Goal: Find specific page/section: Find specific page/section

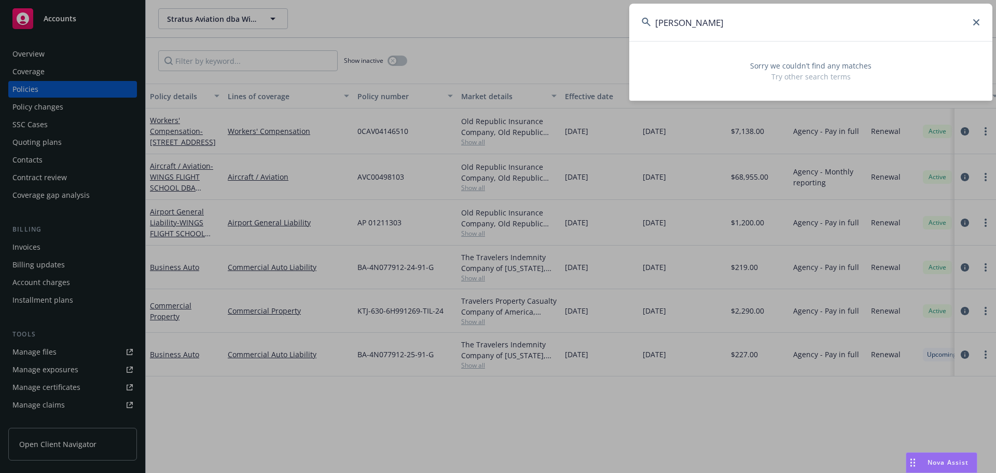
drag, startPoint x: 964, startPoint y: 19, endPoint x: 982, endPoint y: 24, distance: 18.9
click at [964, 19] on input "[PERSON_NAME]" at bounding box center [810, 22] width 363 height 37
click at [984, 25] on input "[PERSON_NAME]" at bounding box center [810, 22] width 363 height 37
click at [976, 25] on icon at bounding box center [976, 22] width 6 height 6
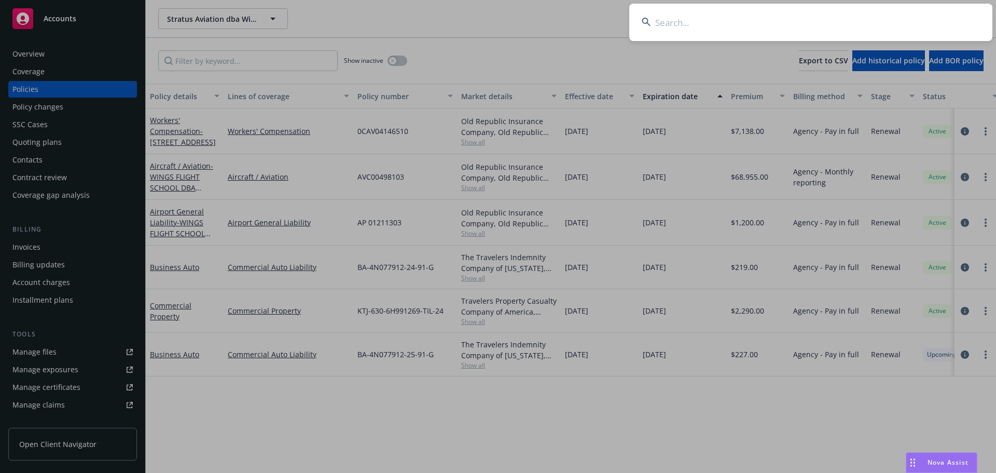
click at [691, 24] on input at bounding box center [810, 22] width 363 height 37
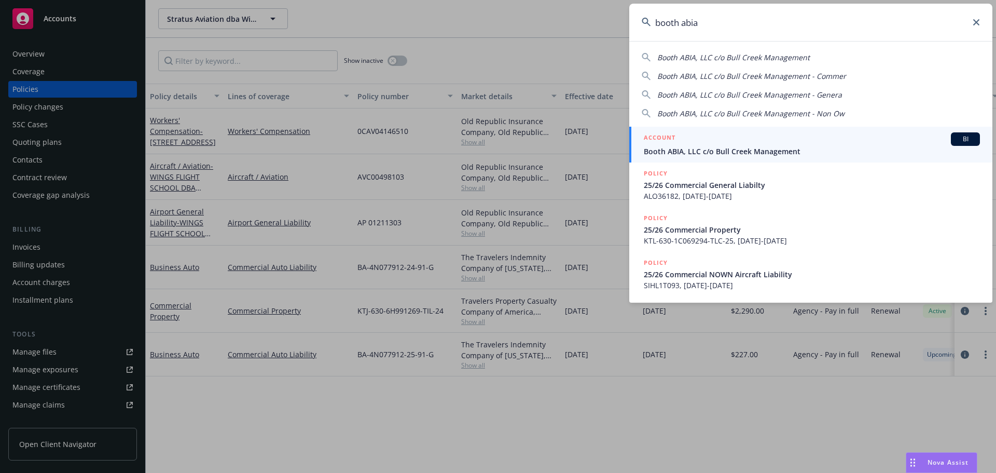
type input "booth abia"
click at [738, 150] on span "Booth ABIA, LLC c/o Bull Creek Management" at bounding box center [812, 151] width 336 height 11
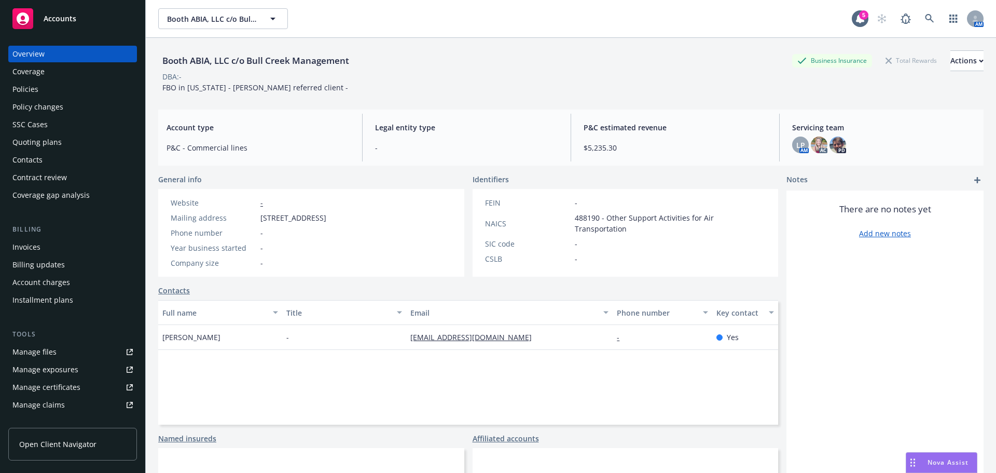
click at [36, 80] on div "Overview Coverage Policies Policy changes SSC Cases Quoting plans Contacts Cont…" at bounding box center [72, 125] width 129 height 158
click at [34, 86] on div "Policies" at bounding box center [25, 89] width 26 height 17
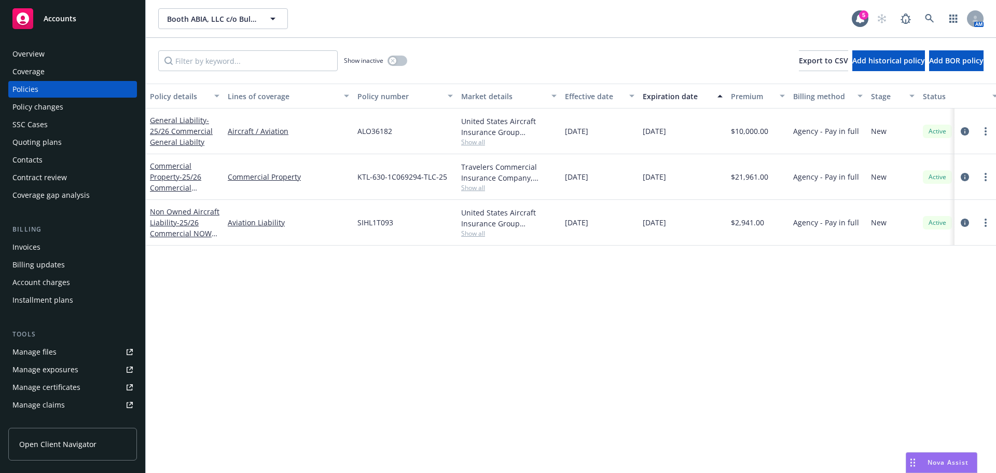
click at [169, 228] on div "Non Owned Aircraft Liability - 25/26 Commercial NOWN Aircraft Liability" at bounding box center [185, 222] width 70 height 33
click at [170, 214] on link "Non Owned Aircraft Liability - 25/26 Commercial NOWN Aircraft Liability" at bounding box center [185, 227] width 70 height 43
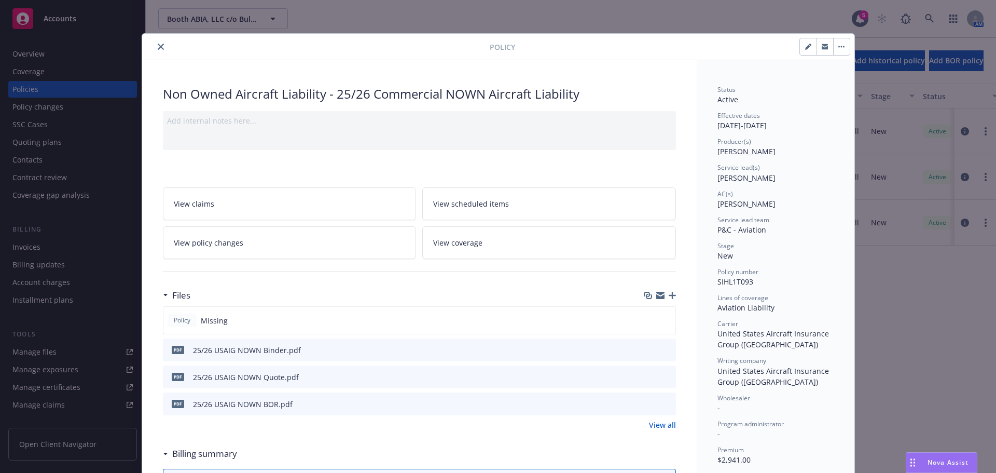
click at [158, 44] on icon "close" at bounding box center [161, 47] width 6 height 6
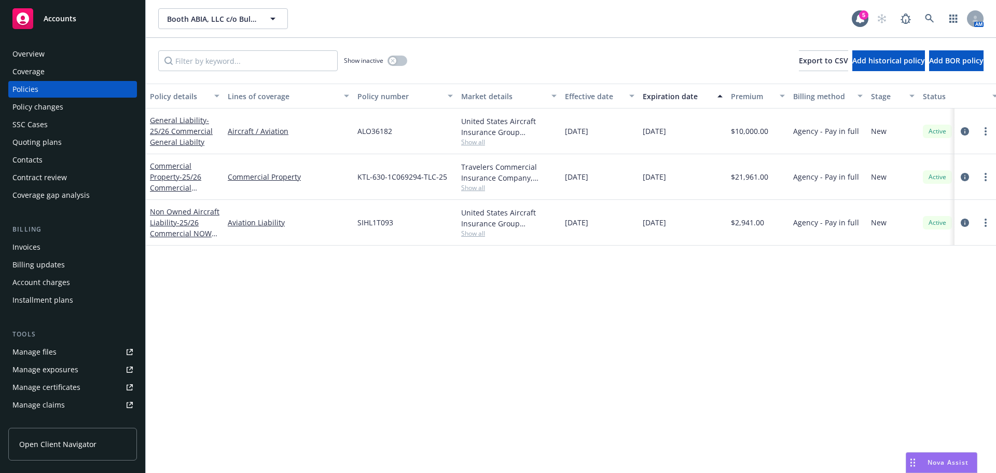
click at [210, 170] on div "Commercial Property - 25/26 Commercial Property" at bounding box center [185, 176] width 70 height 33
click at [173, 187] on span "- 25/26 Commercial Property" at bounding box center [175, 188] width 51 height 32
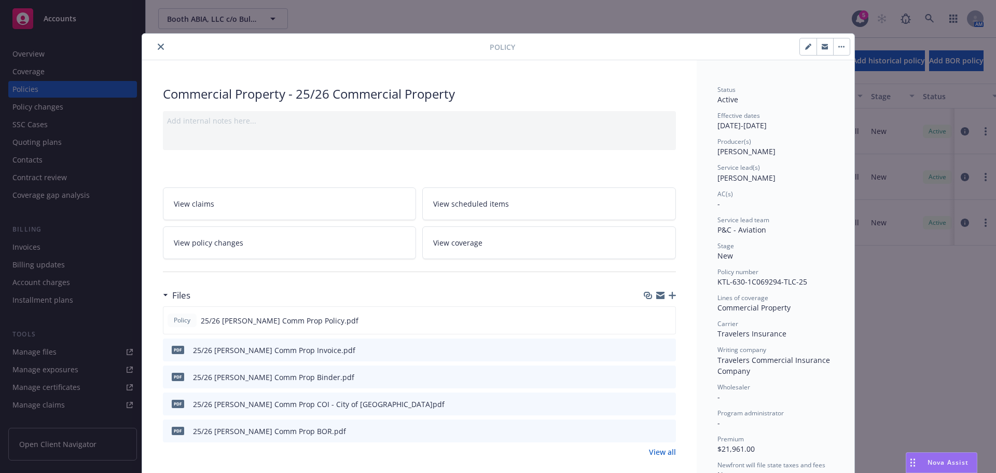
click at [158, 45] on icon "close" at bounding box center [161, 47] width 6 height 6
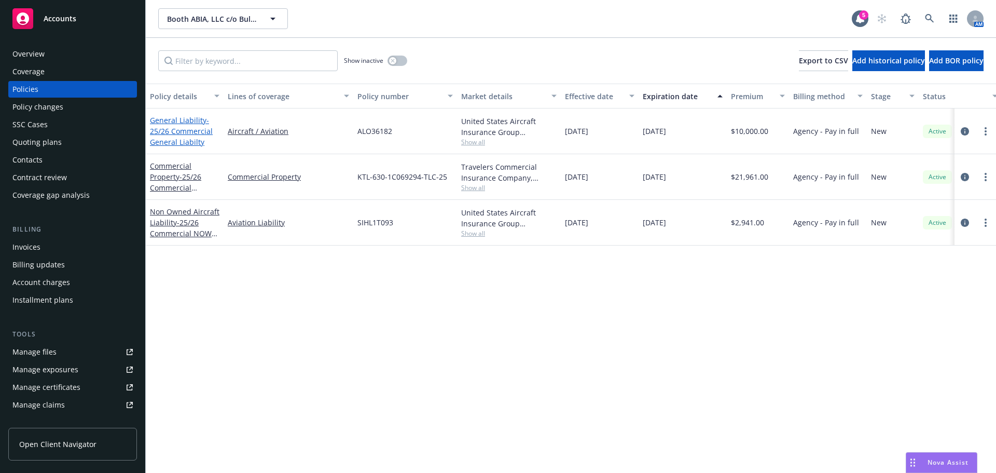
click at [191, 128] on span "- 25/26 Commercial General Liabilty" at bounding box center [181, 131] width 63 height 32
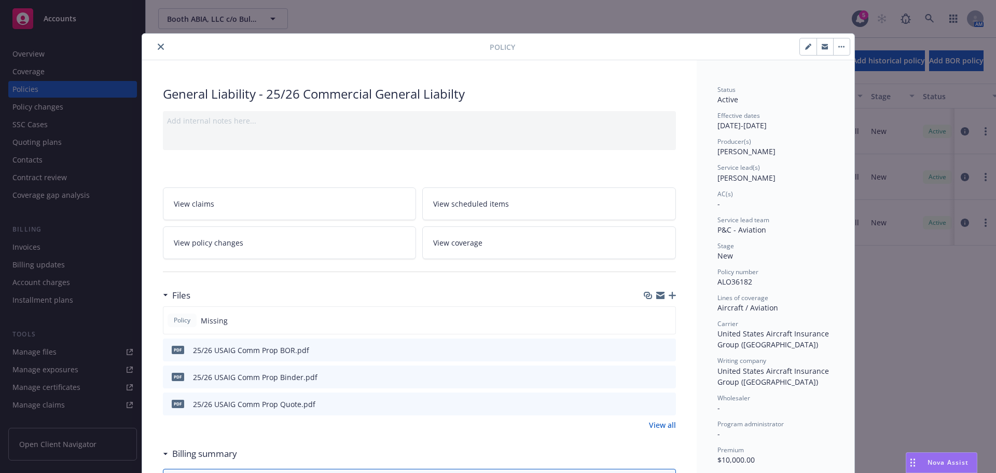
click at [158, 47] on icon "close" at bounding box center [161, 47] width 6 height 6
